Goal: Task Accomplishment & Management: Use online tool/utility

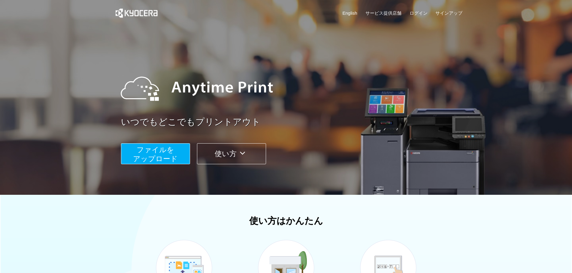
click at [155, 149] on span "ファイルを ​​アップロード" at bounding box center [155, 154] width 45 height 17
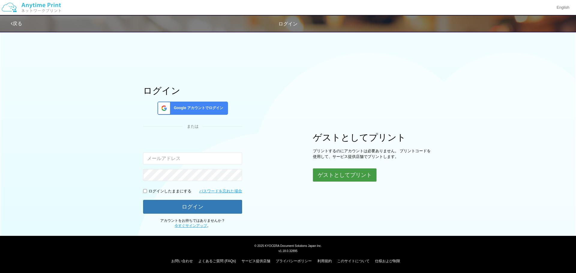
click at [353, 174] on button "ゲストとしてプリント" at bounding box center [345, 175] width 64 height 13
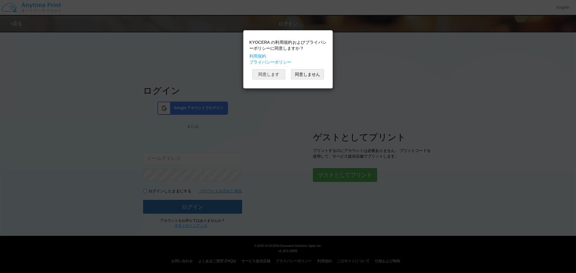
click at [278, 73] on button "同意します" at bounding box center [268, 74] width 33 height 10
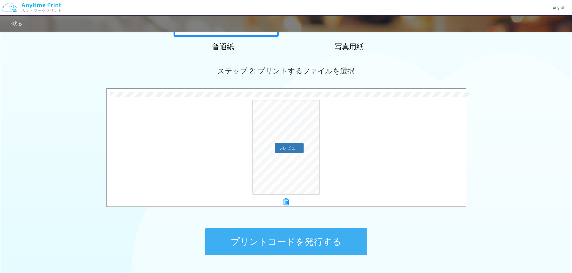
scroll to position [150, 0]
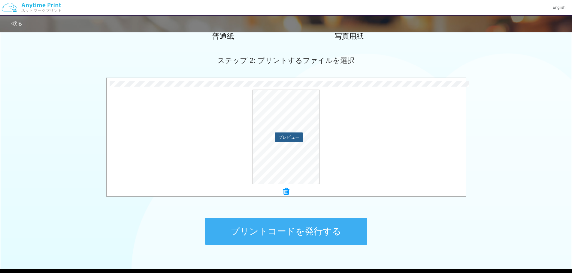
click at [282, 138] on button "プレビュー" at bounding box center [289, 138] width 28 height 10
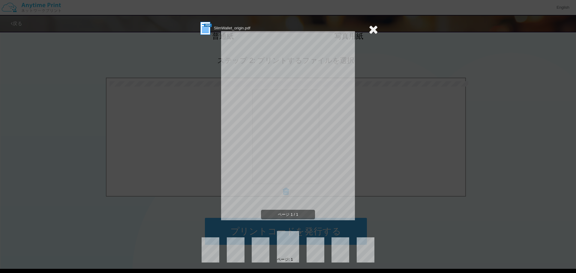
click at [371, 28] on icon at bounding box center [373, 29] width 9 height 12
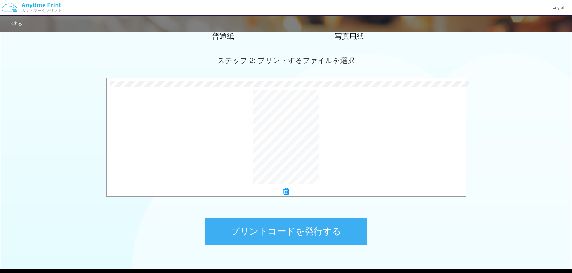
click at [315, 231] on button "プリントコードを発行する" at bounding box center [286, 231] width 162 height 27
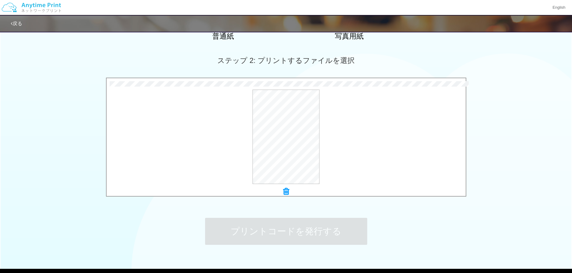
scroll to position [0, 0]
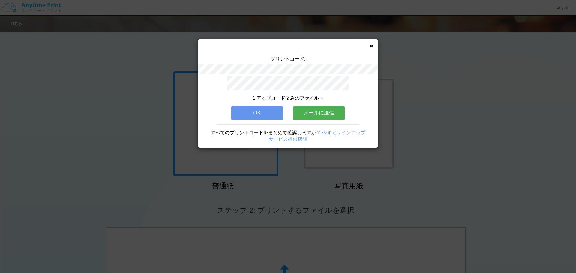
click at [371, 44] on icon at bounding box center [371, 46] width 3 height 4
